Goal: Task Accomplishment & Management: Use online tool/utility

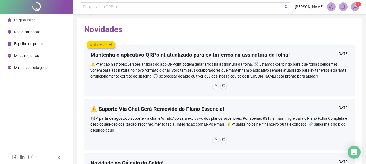
click at [25, 31] on span "Registrar ponto" at bounding box center [27, 32] width 26 height 4
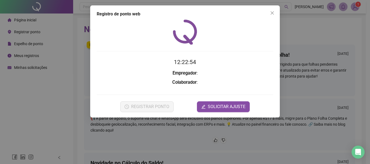
click at [132, 60] on h2 "12:22:54" at bounding box center [185, 62] width 177 height 9
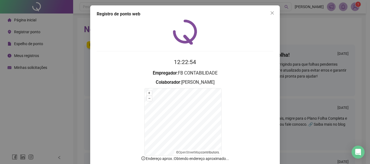
scroll to position [34, 0]
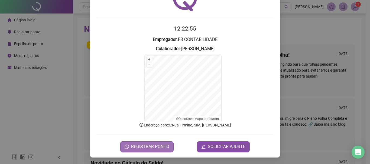
click at [153, 148] on span "REGISTRAR PONTO" at bounding box center [150, 147] width 38 height 7
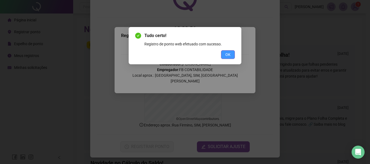
click at [231, 56] on button "OK" at bounding box center [228, 54] width 14 height 9
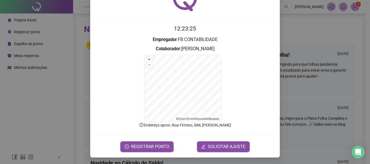
click at [261, 16] on div "12:23:26 Empregador : FB CONTABILIDADE Colaborador : [PERSON_NAME] + – ⇧ › © Op…" at bounding box center [185, 69] width 177 height 167
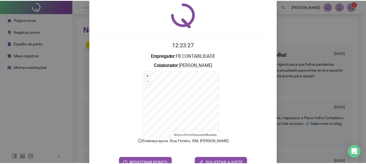
scroll to position [0, 0]
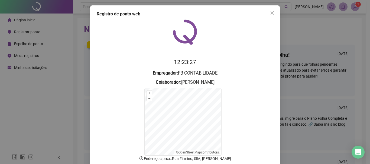
click at [270, 13] on icon "close" at bounding box center [272, 13] width 4 height 4
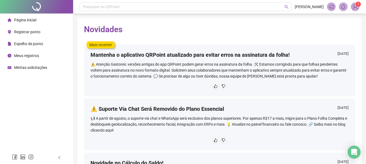
click at [29, 20] on span "Página inicial" at bounding box center [25, 20] width 22 height 4
